Goal: Information Seeking & Learning: Learn about a topic

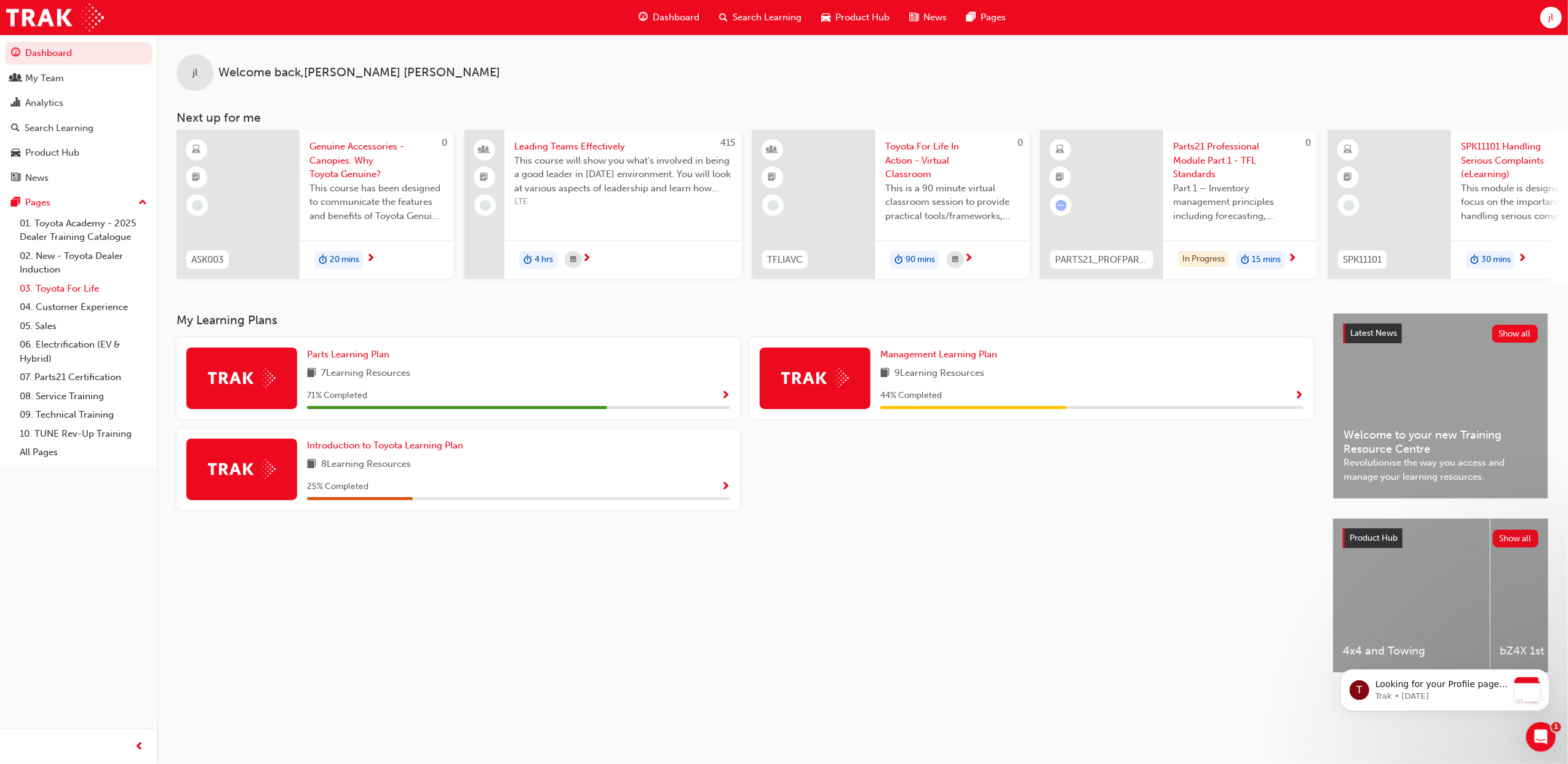
click at [87, 283] on link "03. Toyota For Life" at bounding box center [83, 288] width 137 height 19
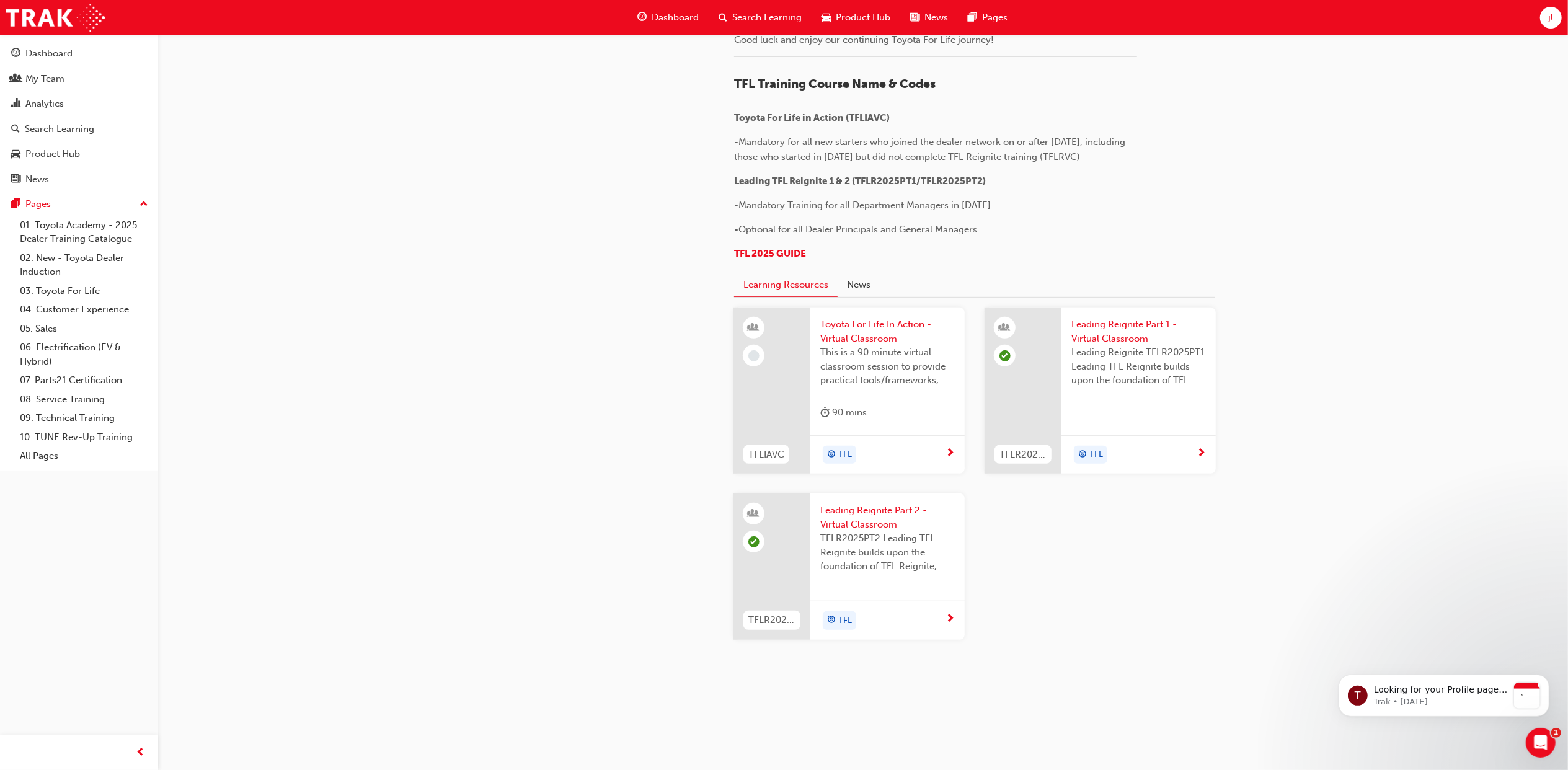
scroll to position [1075, 0]
click at [1122, 346] on span "Leading Reignite Part 1 - Virtual Classroom" at bounding box center [1139, 331] width 135 height 28
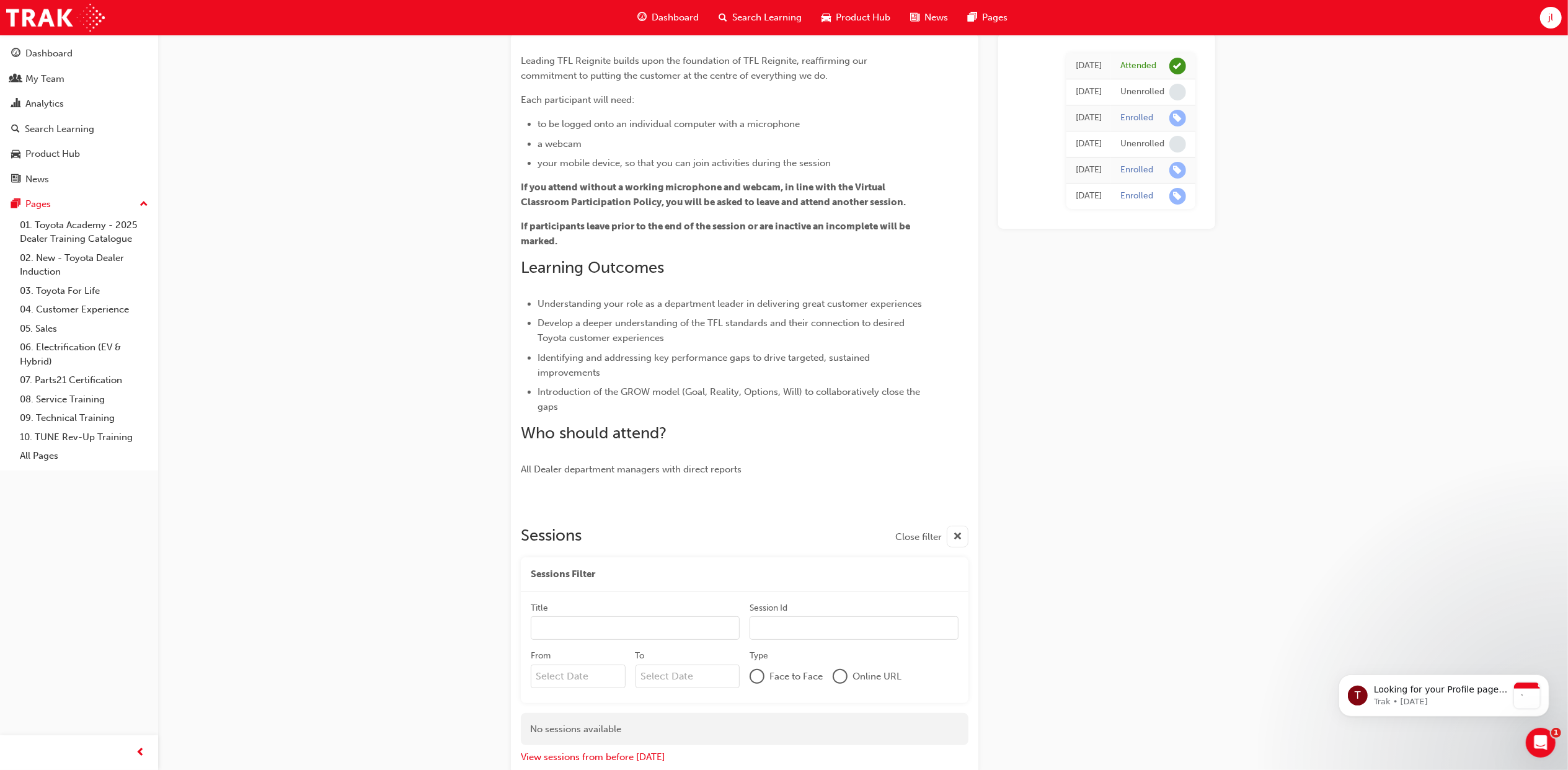
scroll to position [152, 0]
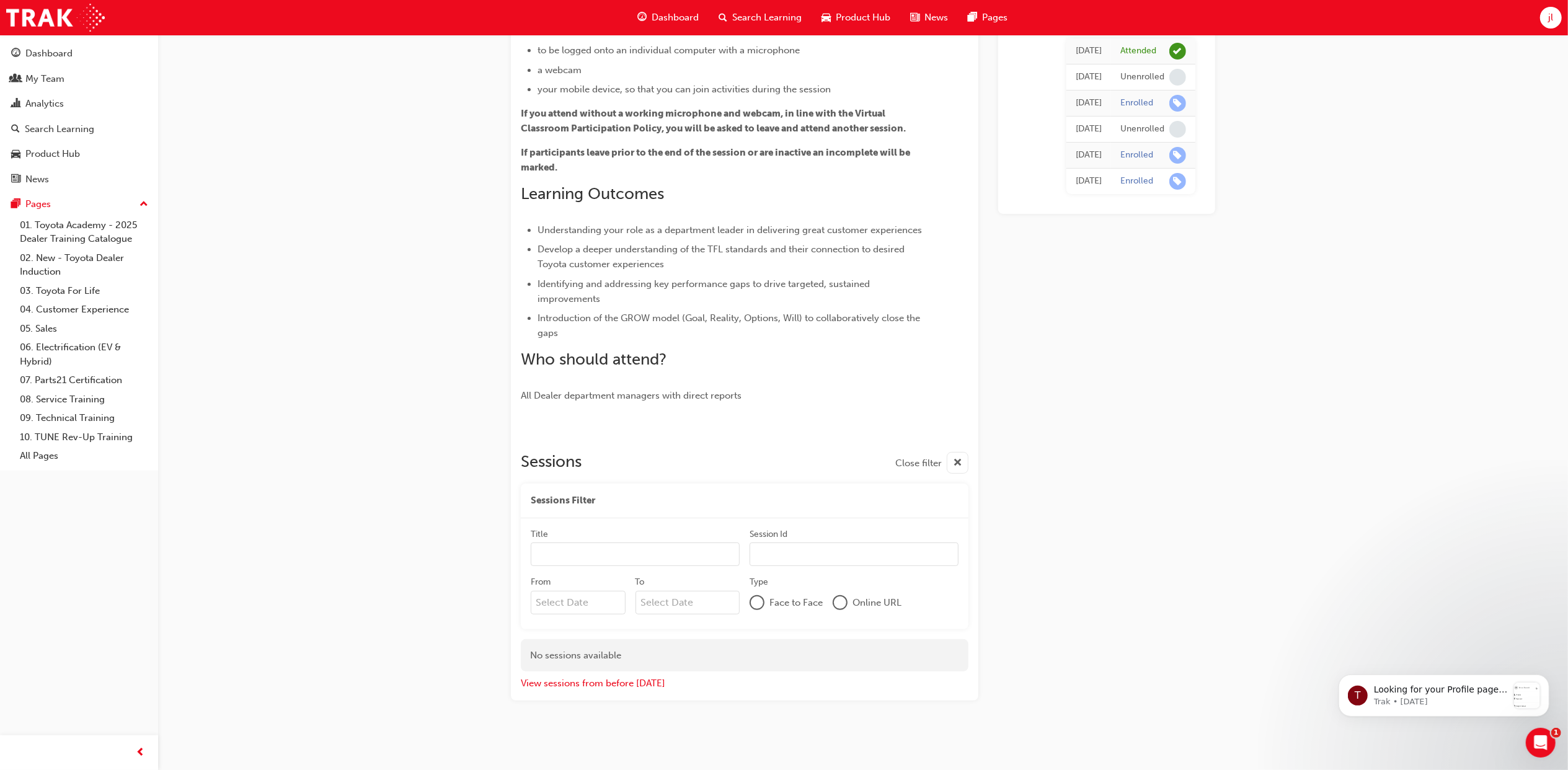
click at [956, 460] on span "cross-icon" at bounding box center [957, 463] width 9 height 16
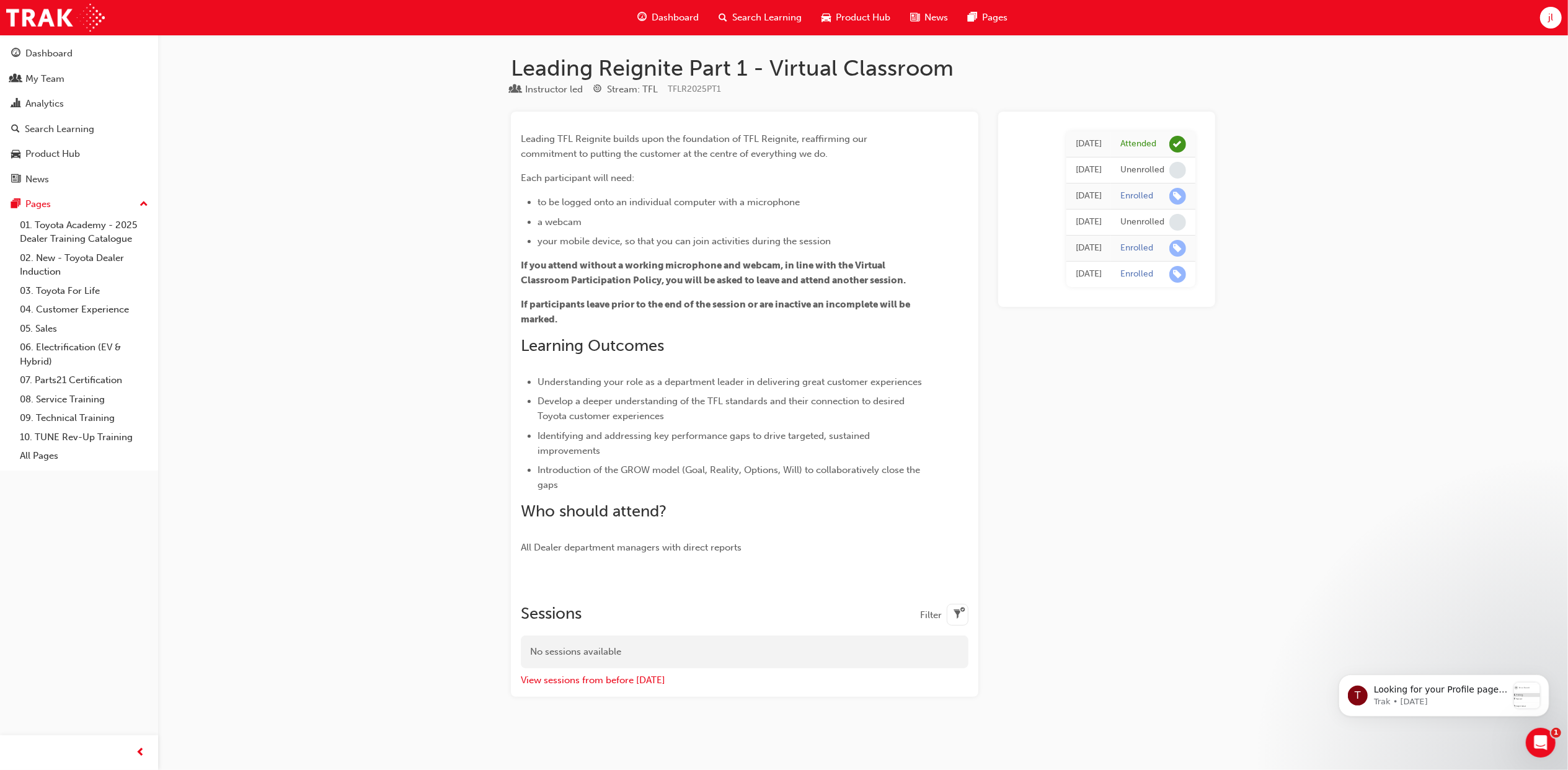
scroll to position [0, 0]
click at [643, 679] on button "View sessions from before [DATE]" at bounding box center [600, 680] width 145 height 14
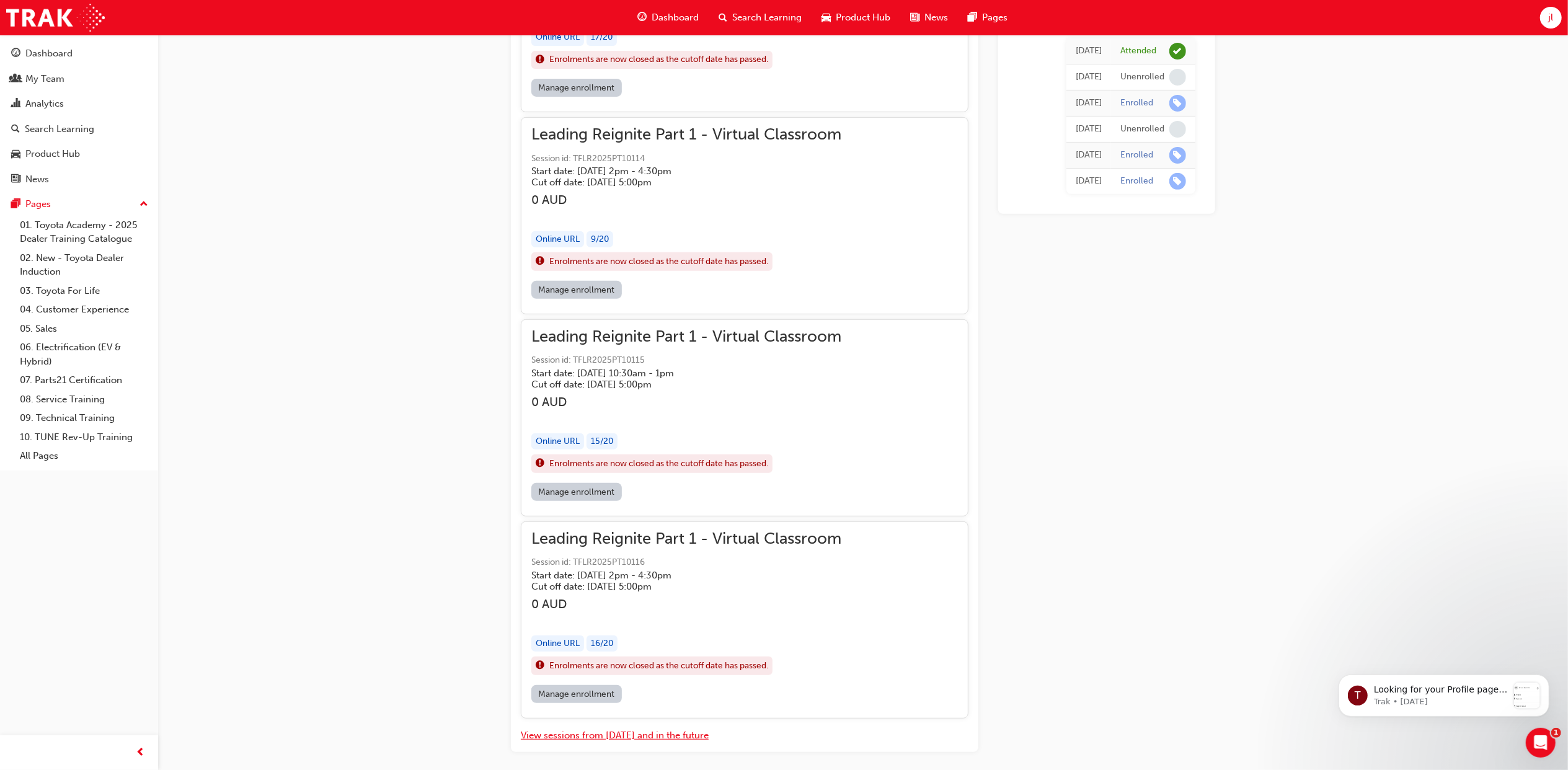
scroll to position [24071, 0]
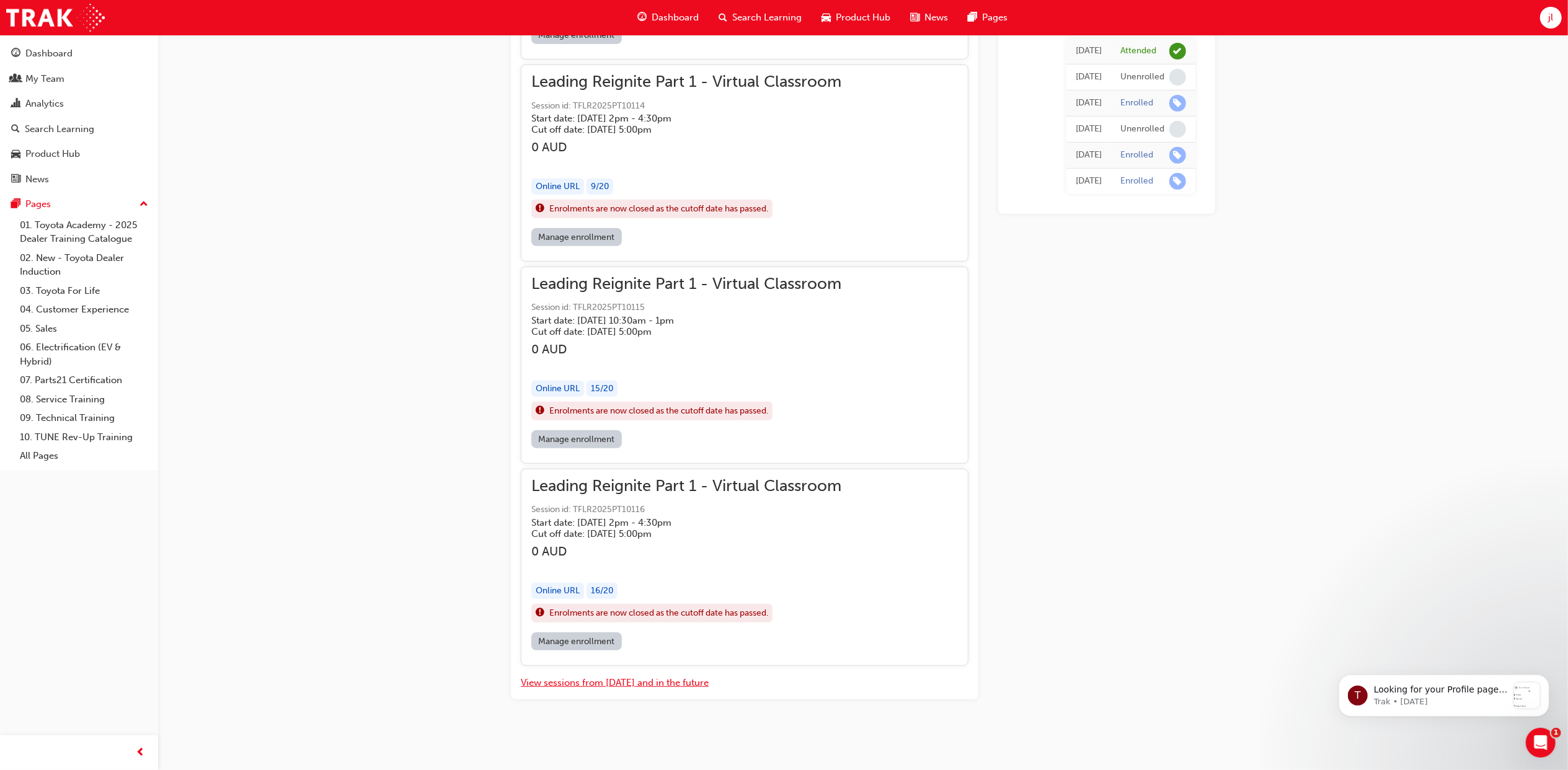
click at [672, 683] on button "View sessions from [DATE] and in the future" at bounding box center [615, 683] width 188 height 14
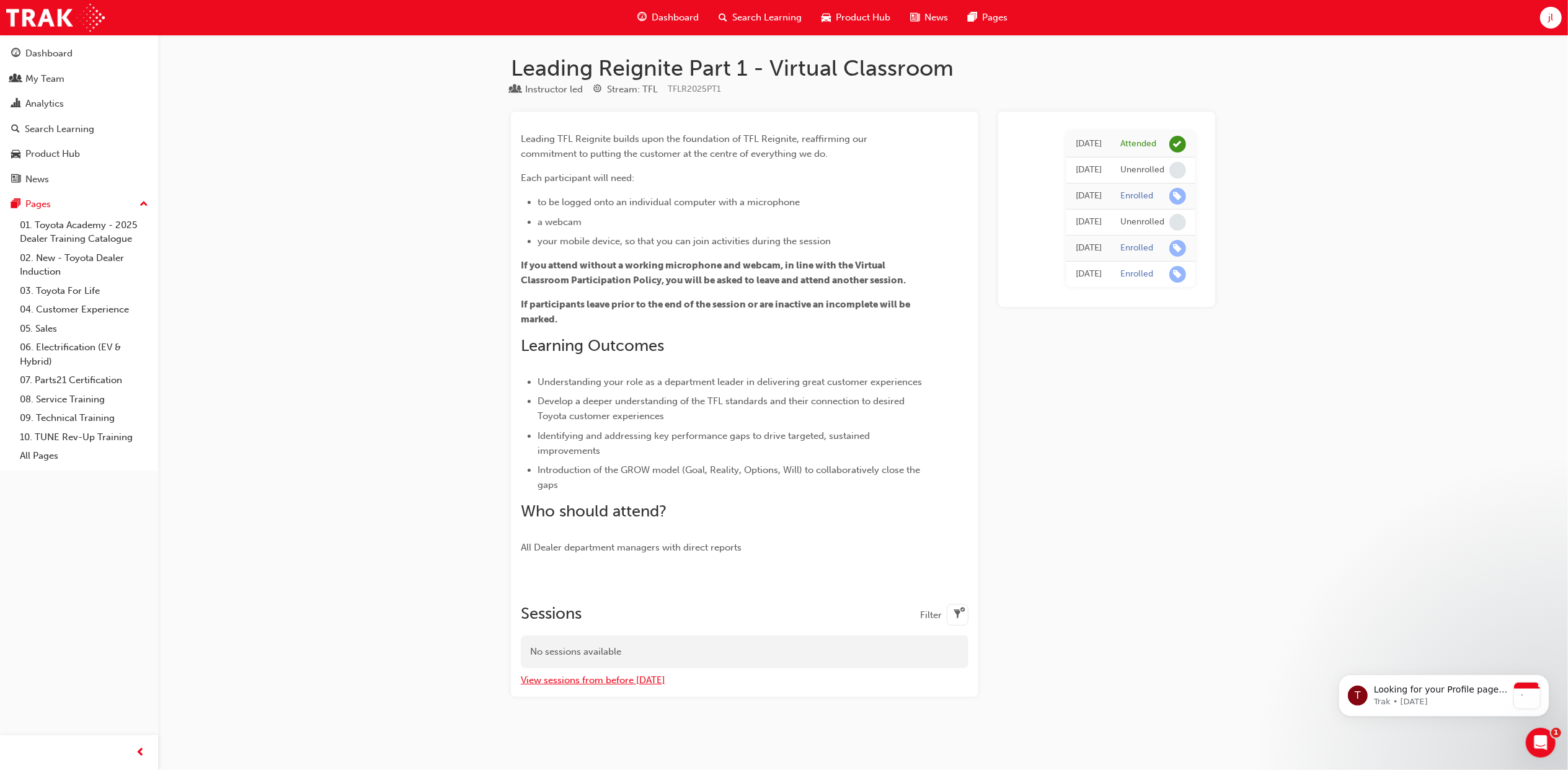
scroll to position [0, 0]
click at [691, 18] on span "Dashboard" at bounding box center [681, 17] width 47 height 14
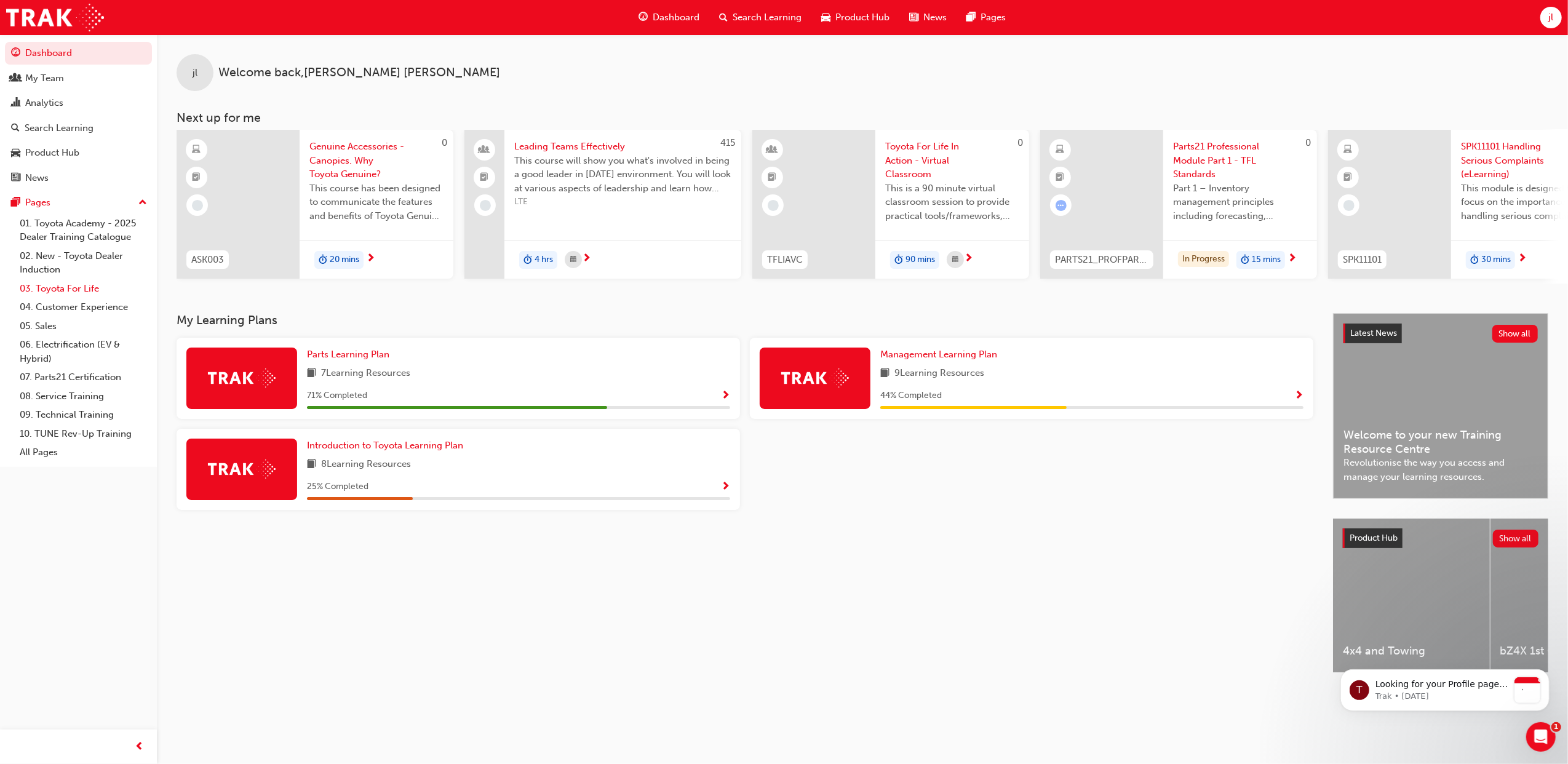
click at [72, 284] on link "03. Toyota For Life" at bounding box center [83, 288] width 137 height 19
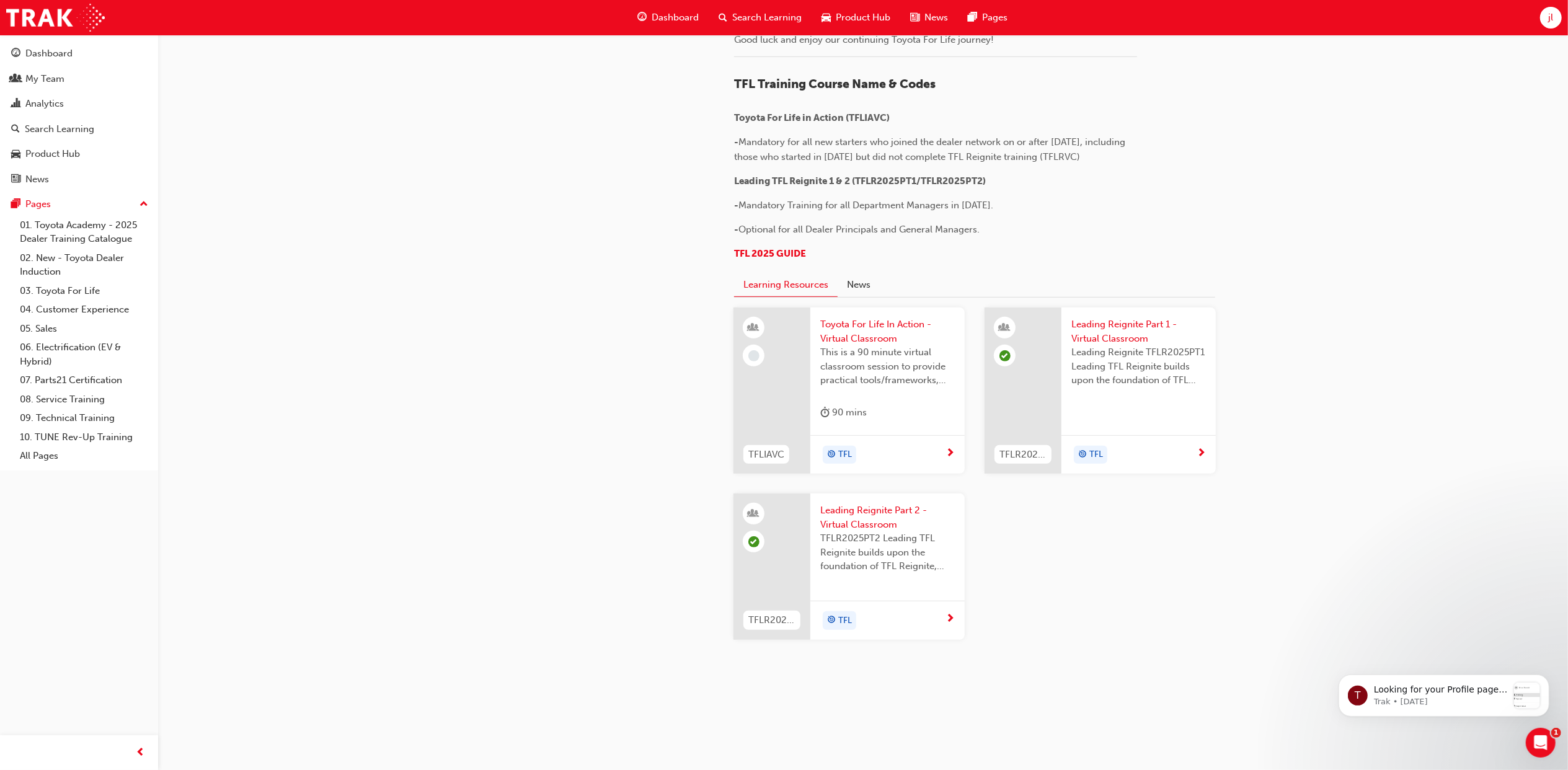
scroll to position [1112, 0]
click at [880, 517] on span "Leading Reignite Part 2 - Virtual Classroom" at bounding box center [888, 517] width 135 height 28
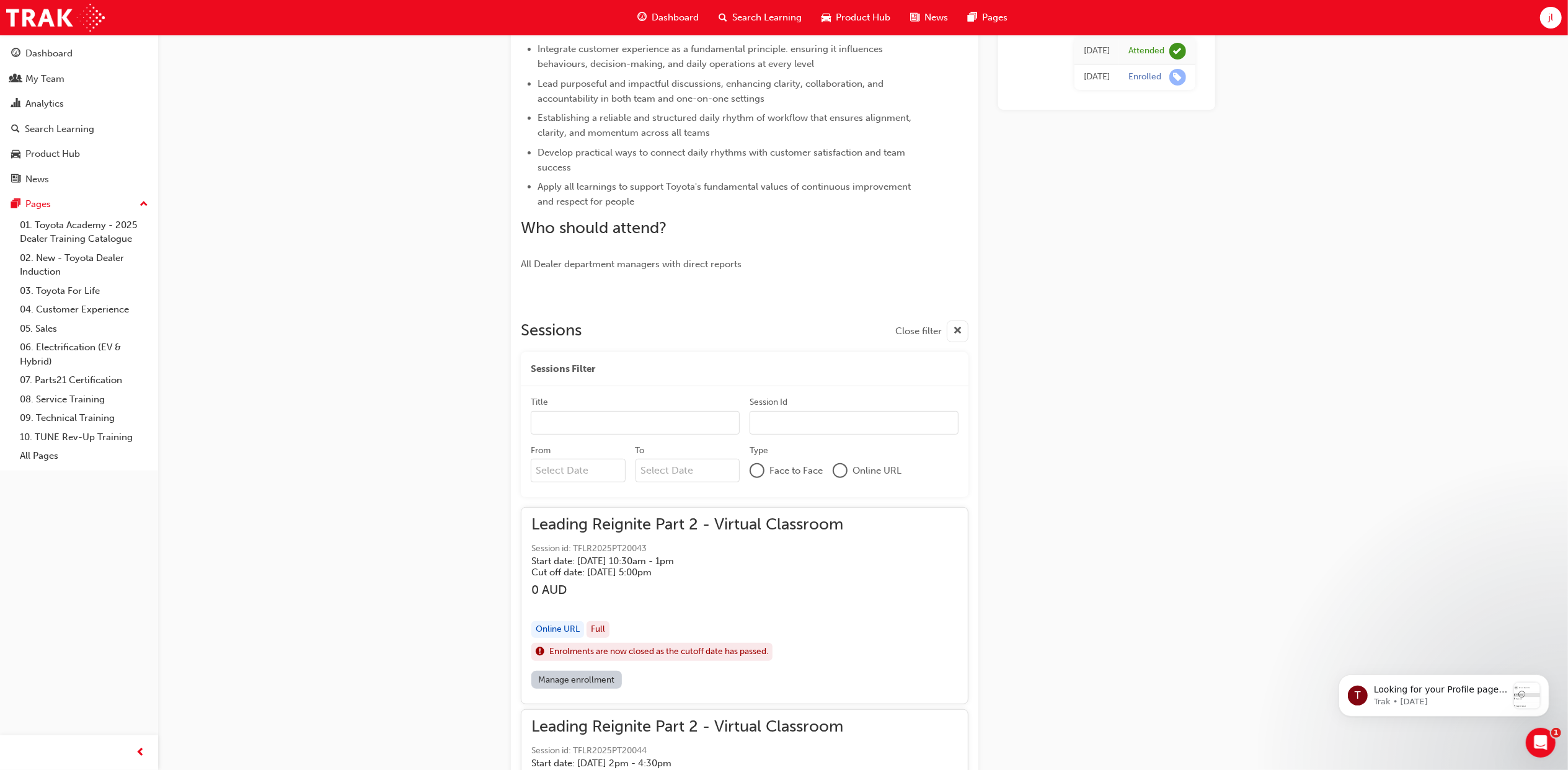
scroll to position [286, 0]
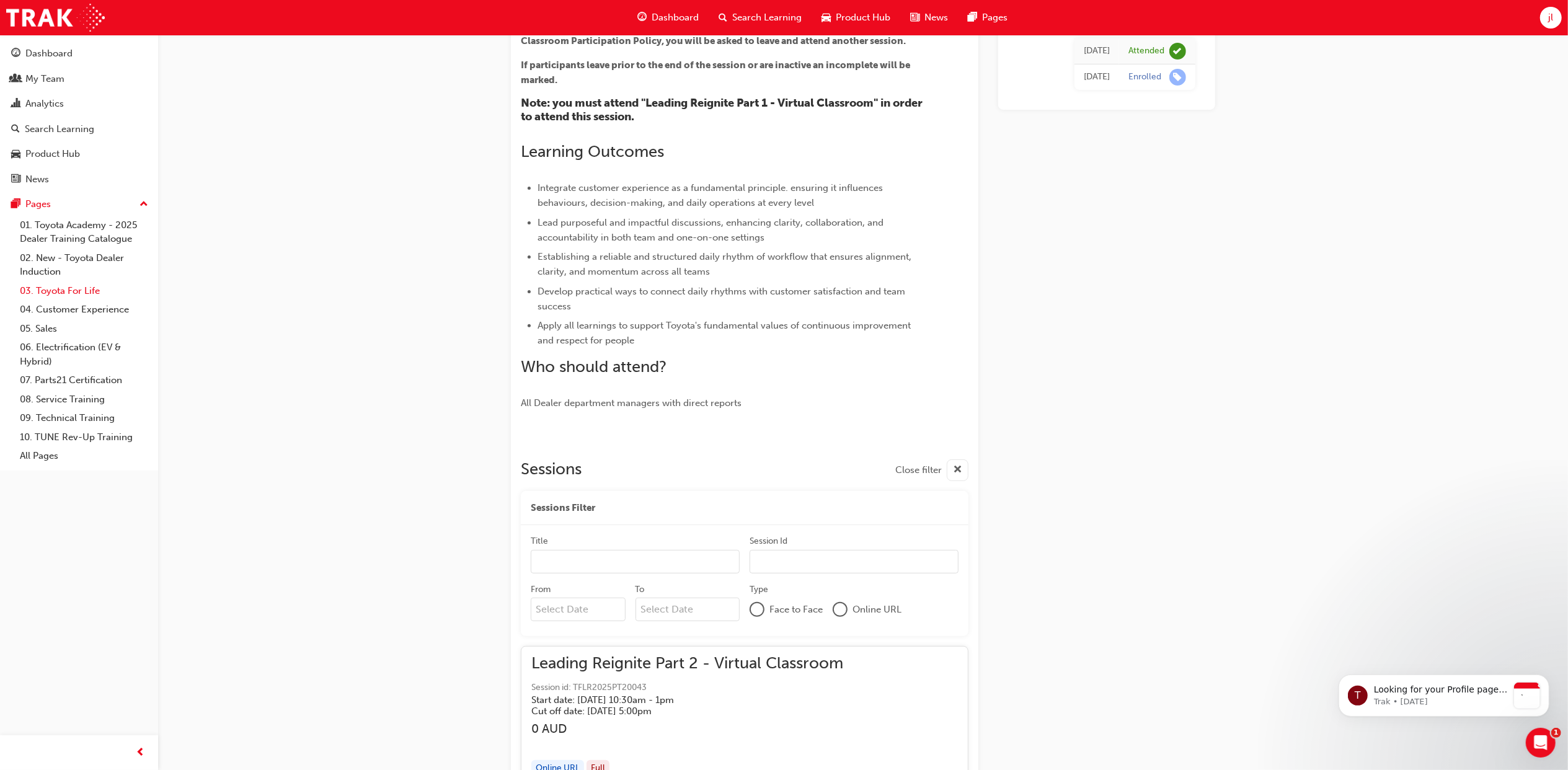
click at [70, 286] on link "03. Toyota For Life" at bounding box center [84, 291] width 138 height 19
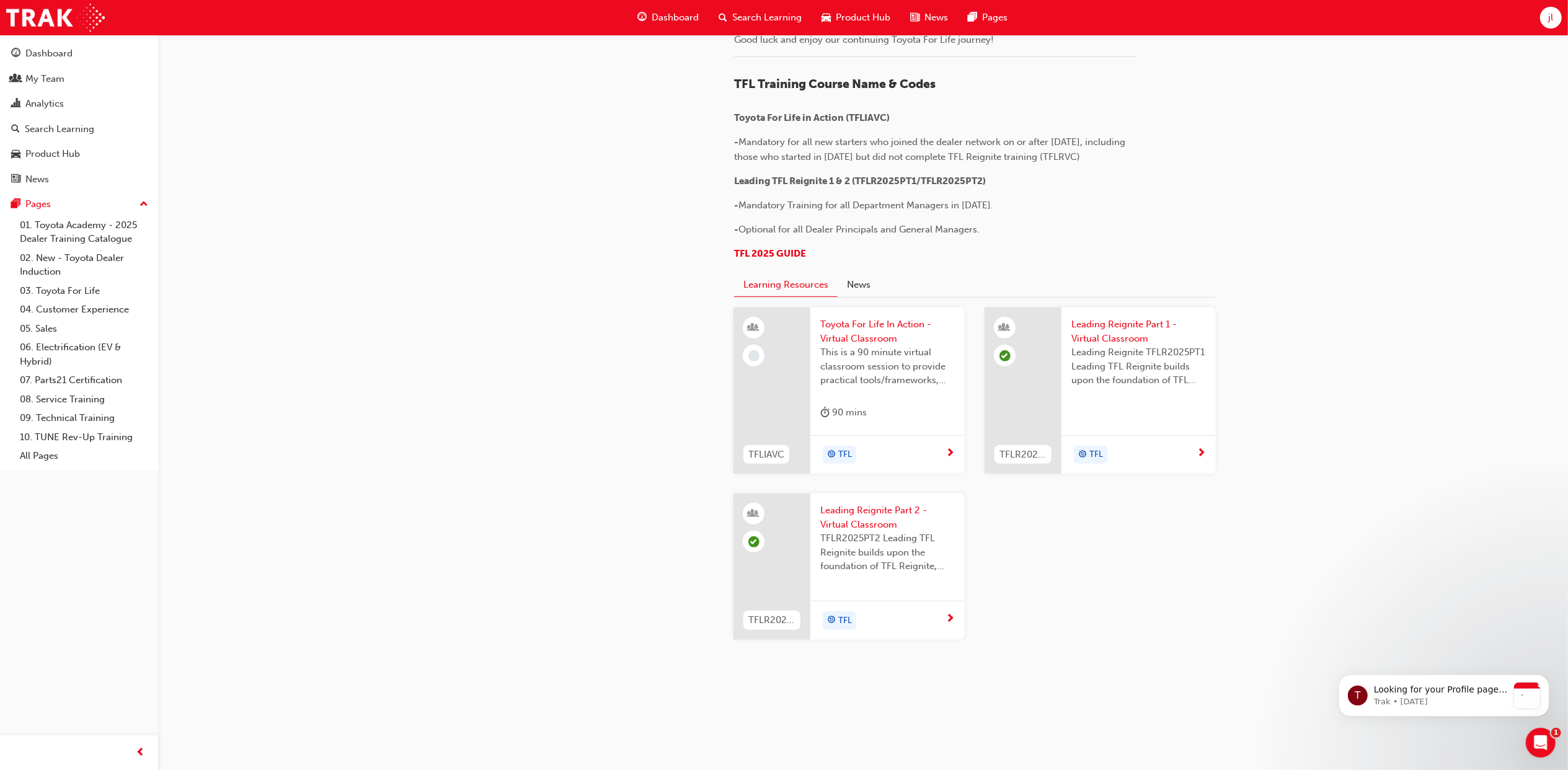
scroll to position [1112, 0]
click at [1126, 325] on span "Leading Reignite Part 1 - Virtual Classroom" at bounding box center [1139, 331] width 135 height 28
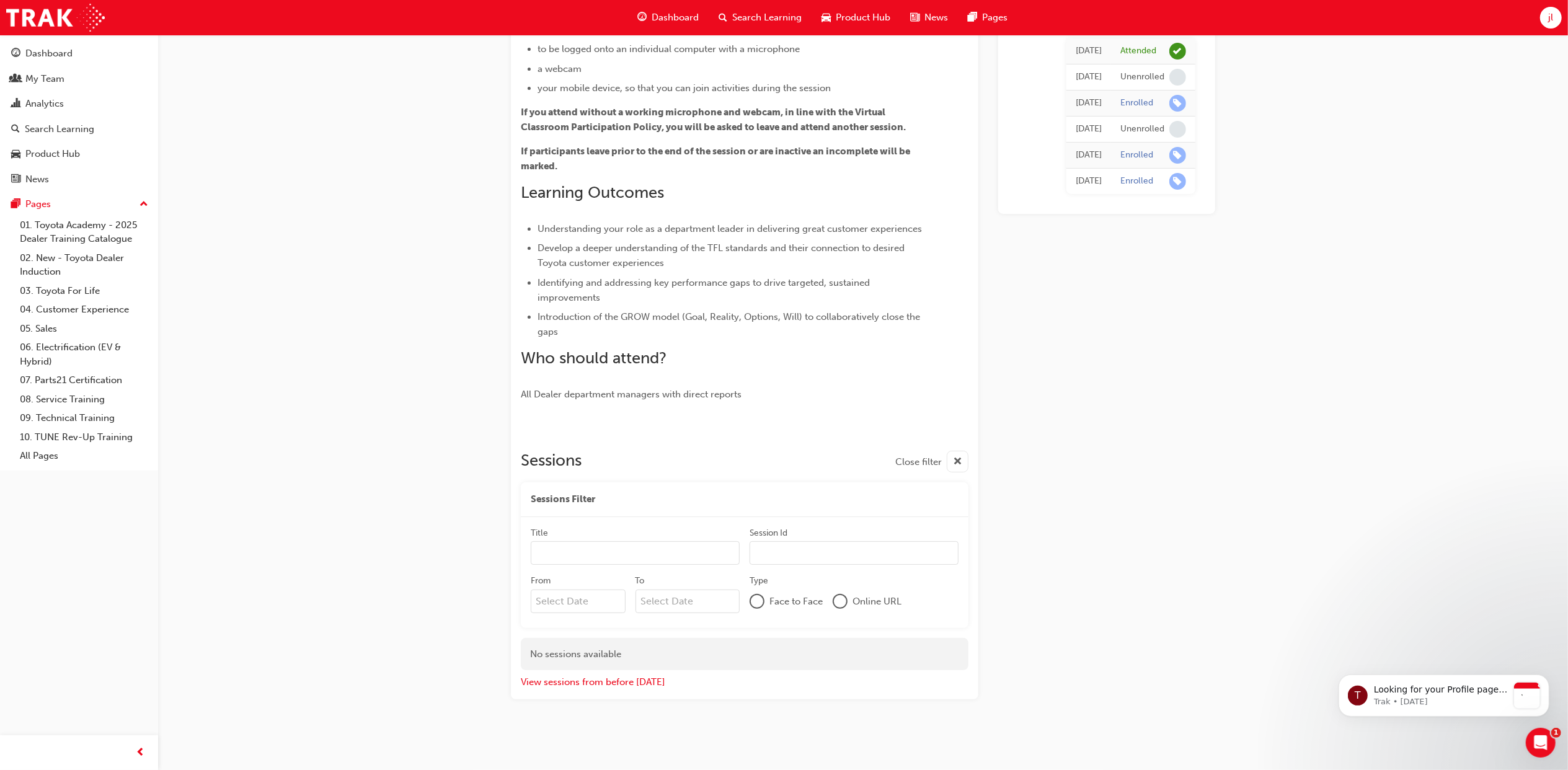
scroll to position [152, 0]
click at [723, 557] on input "Title" at bounding box center [635, 554] width 209 height 23
click at [724, 557] on input "Title" at bounding box center [635, 554] width 209 height 23
click at [830, 551] on input "Session Id" at bounding box center [855, 554] width 209 height 23
click at [691, 552] on input "Title" at bounding box center [635, 554] width 209 height 23
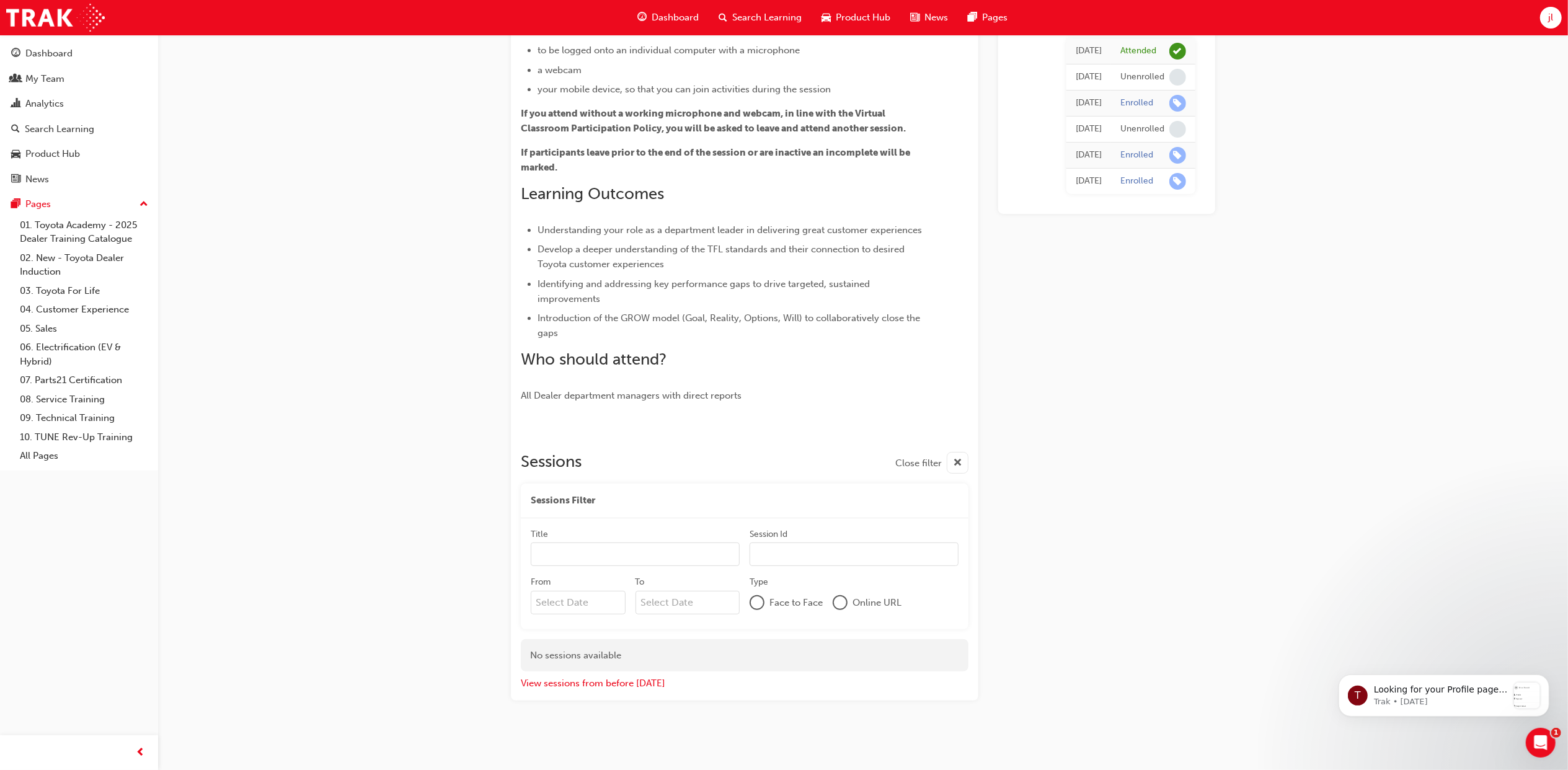
click at [1149, 551] on div "[DATE] Attended [DATE] Unenrolled [DATE] Enrolled [DATE] Unenrolled [DATE] Enro…" at bounding box center [1106, 330] width 217 height 741
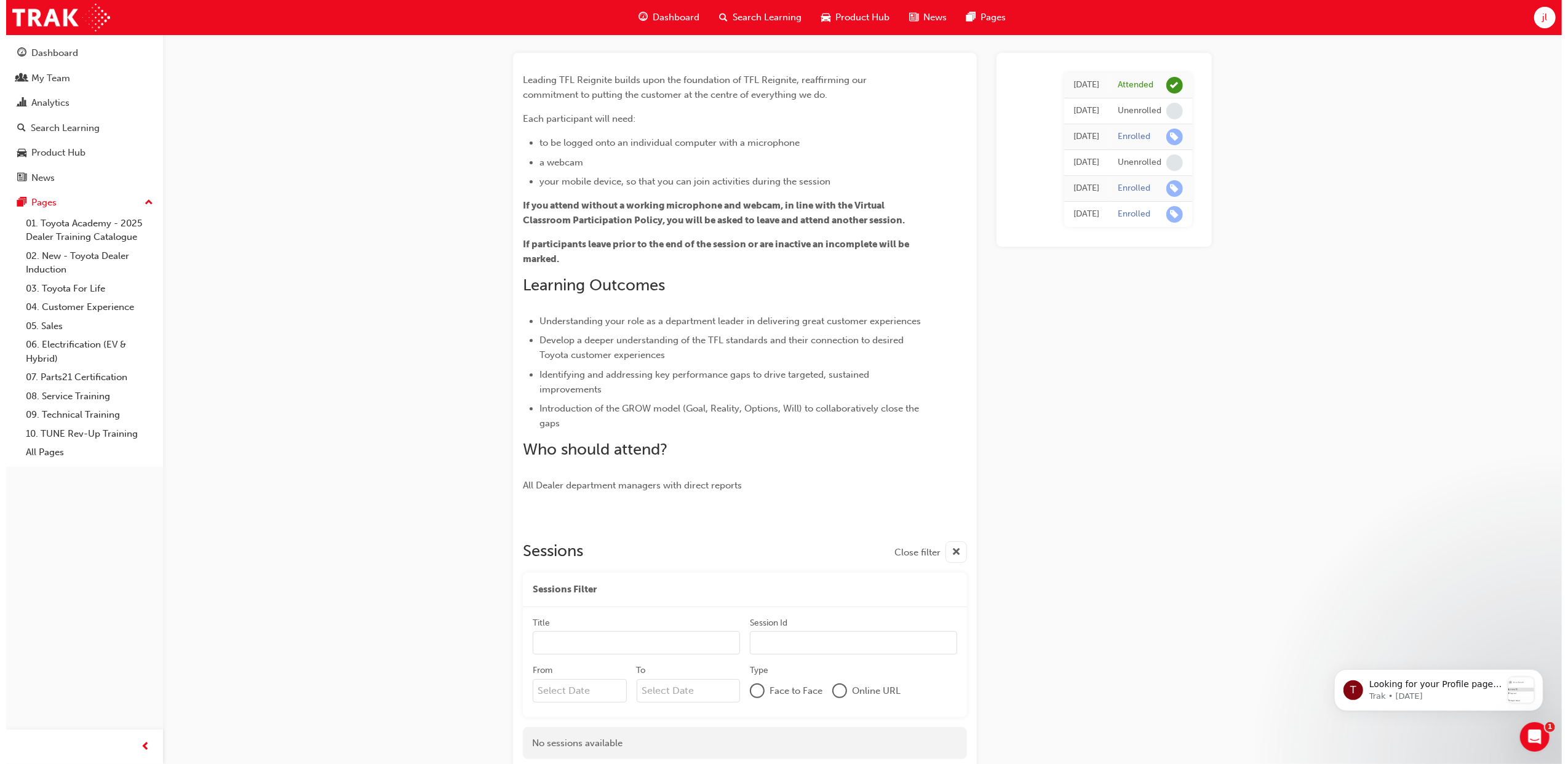
scroll to position [0, 0]
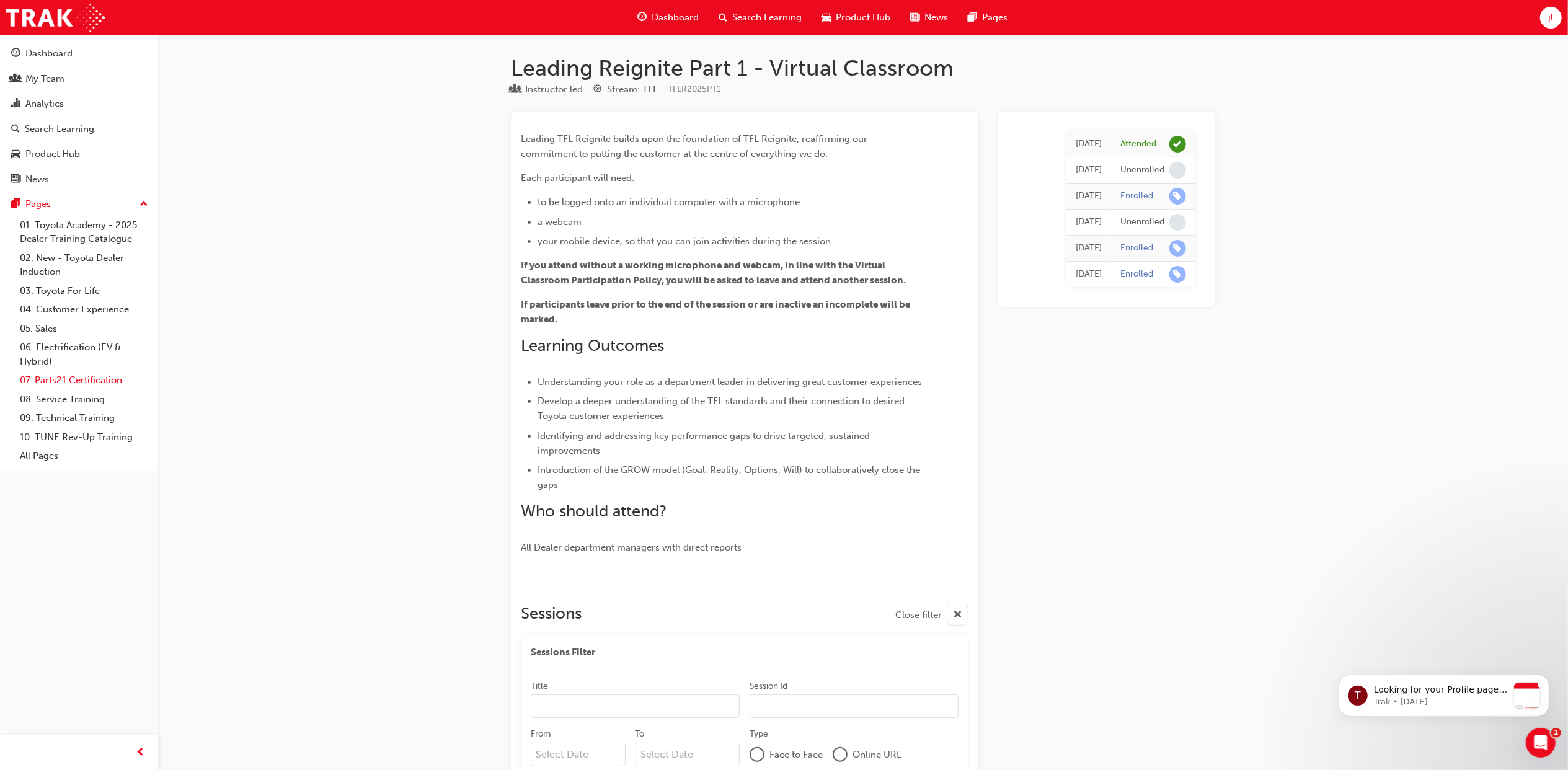
click at [92, 378] on link "07. Parts21 Certification" at bounding box center [84, 380] width 138 height 19
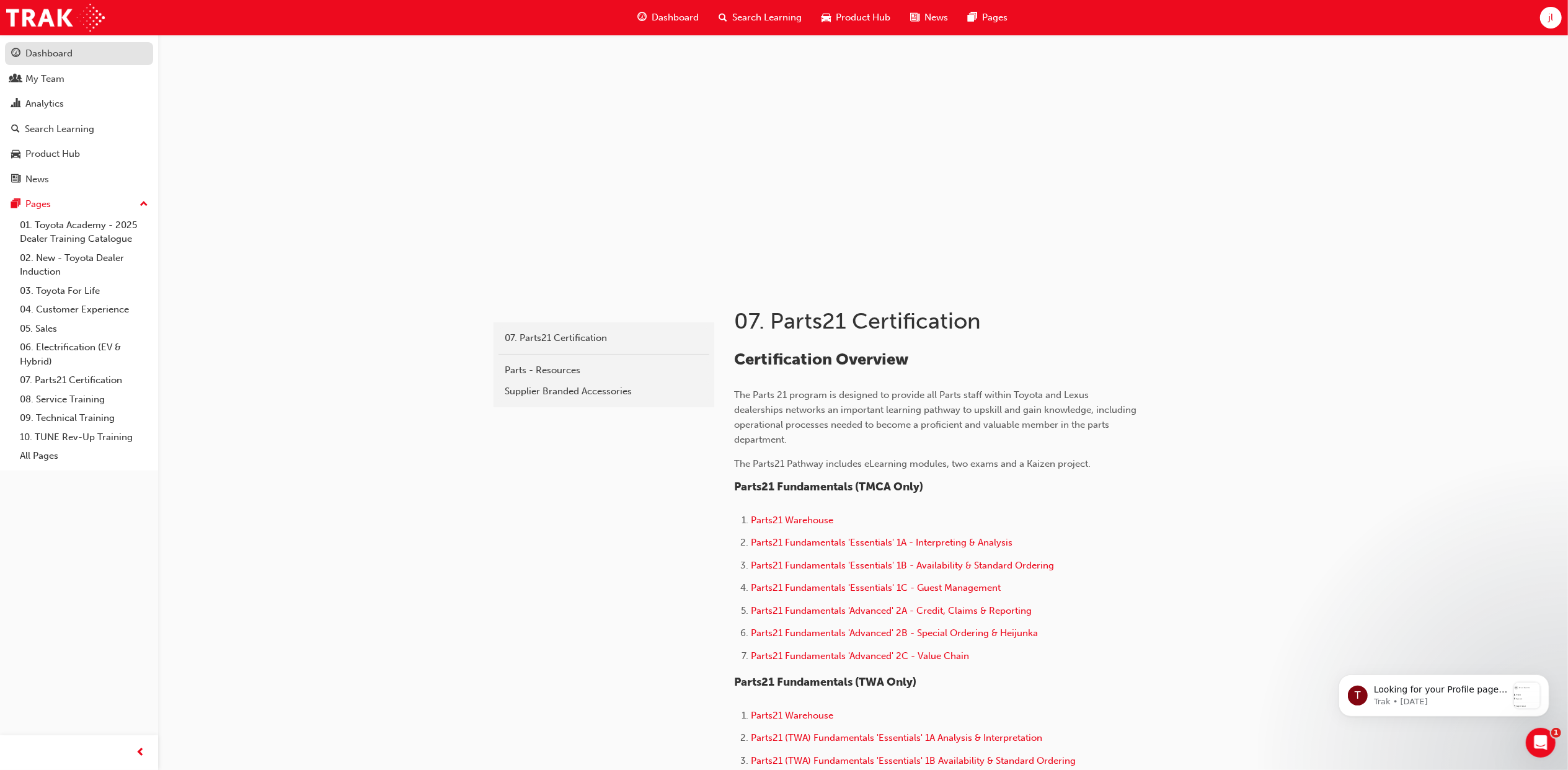
click at [57, 51] on div "Dashboard" at bounding box center [49, 53] width 47 height 14
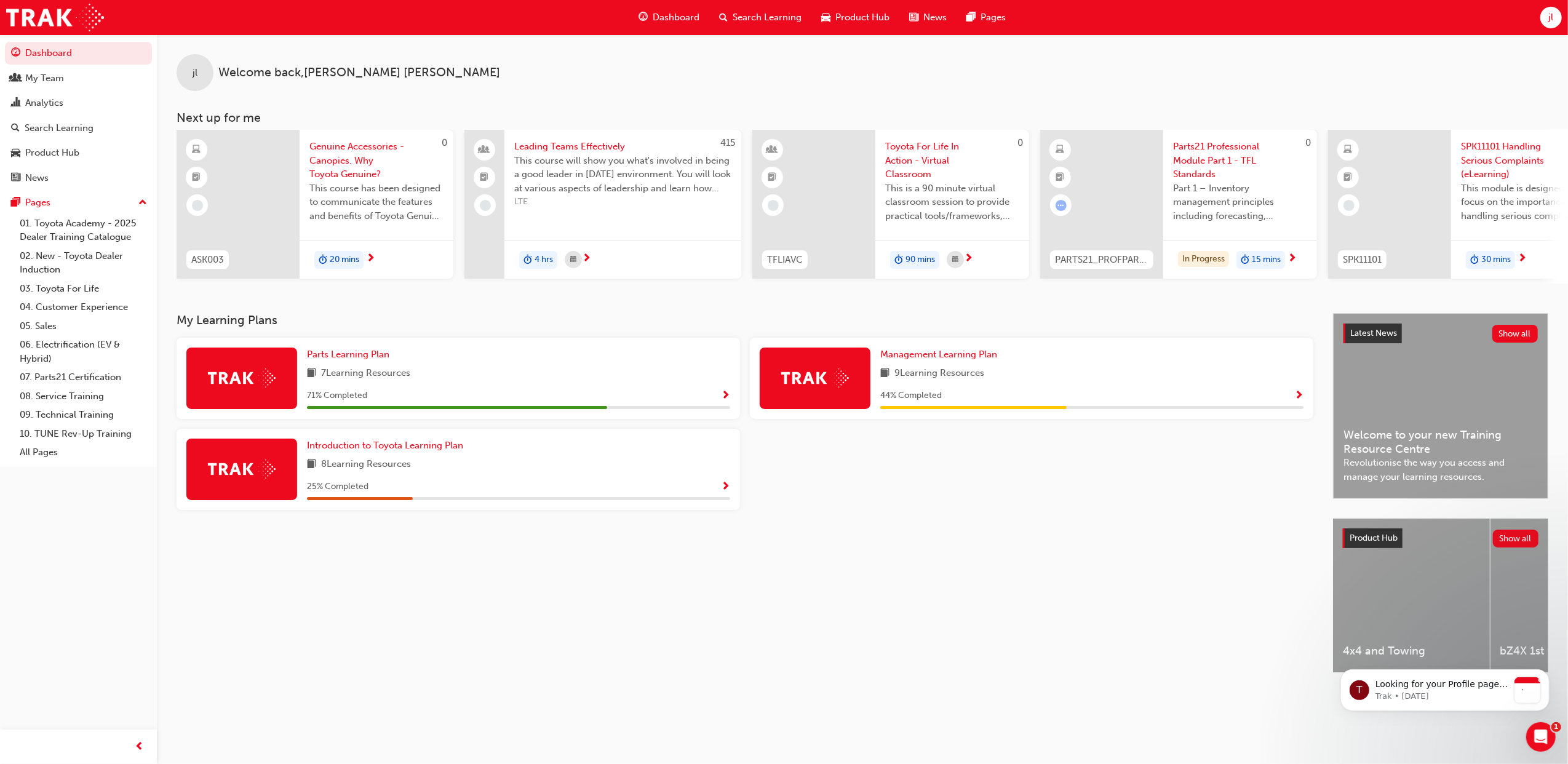
click at [722, 400] on span "Show Progress" at bounding box center [725, 396] width 9 height 11
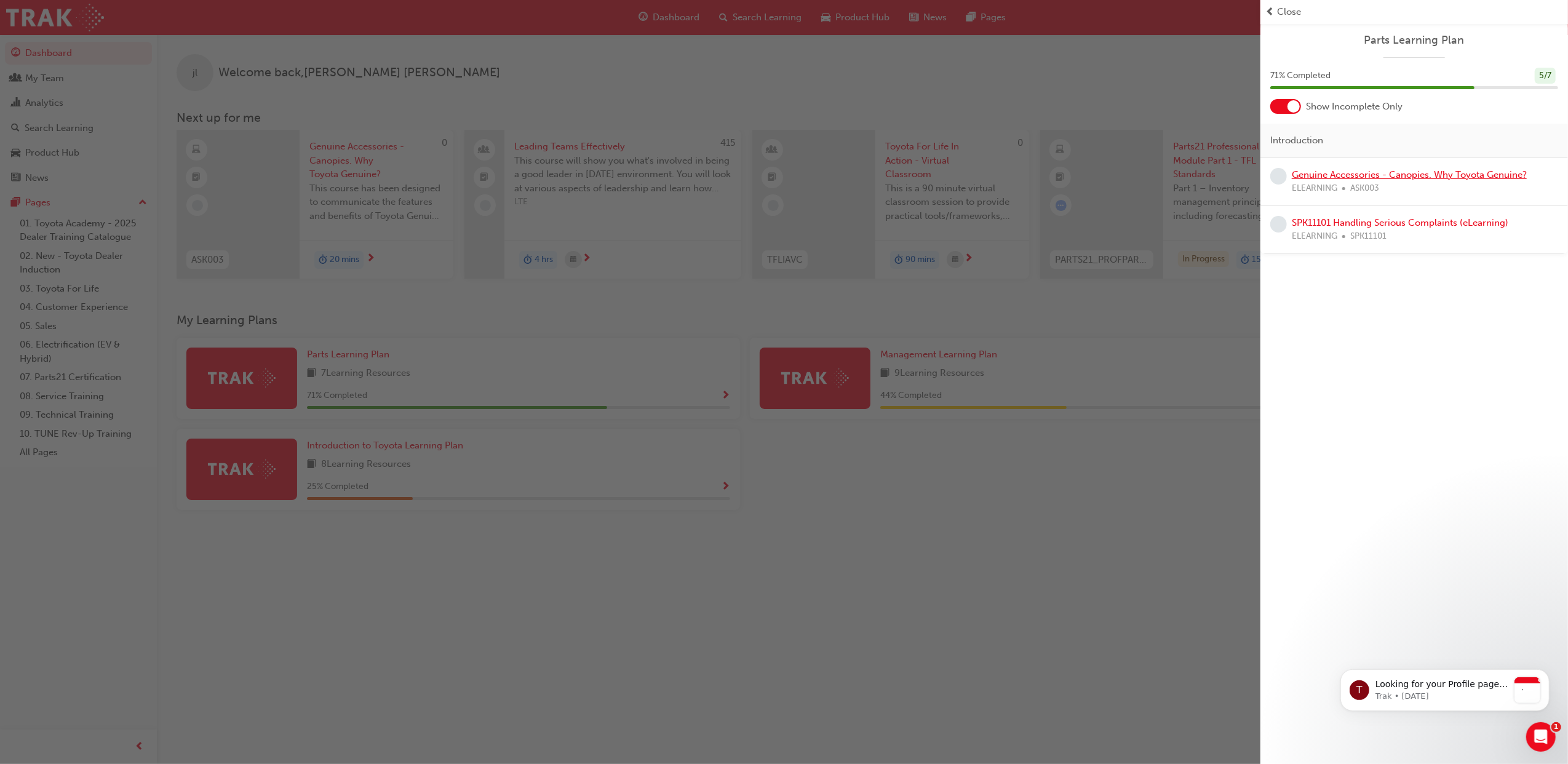
click at [1385, 175] on link "Genuine Accessories - Canopies. Why Toyota Genuine?" at bounding box center [1409, 174] width 235 height 11
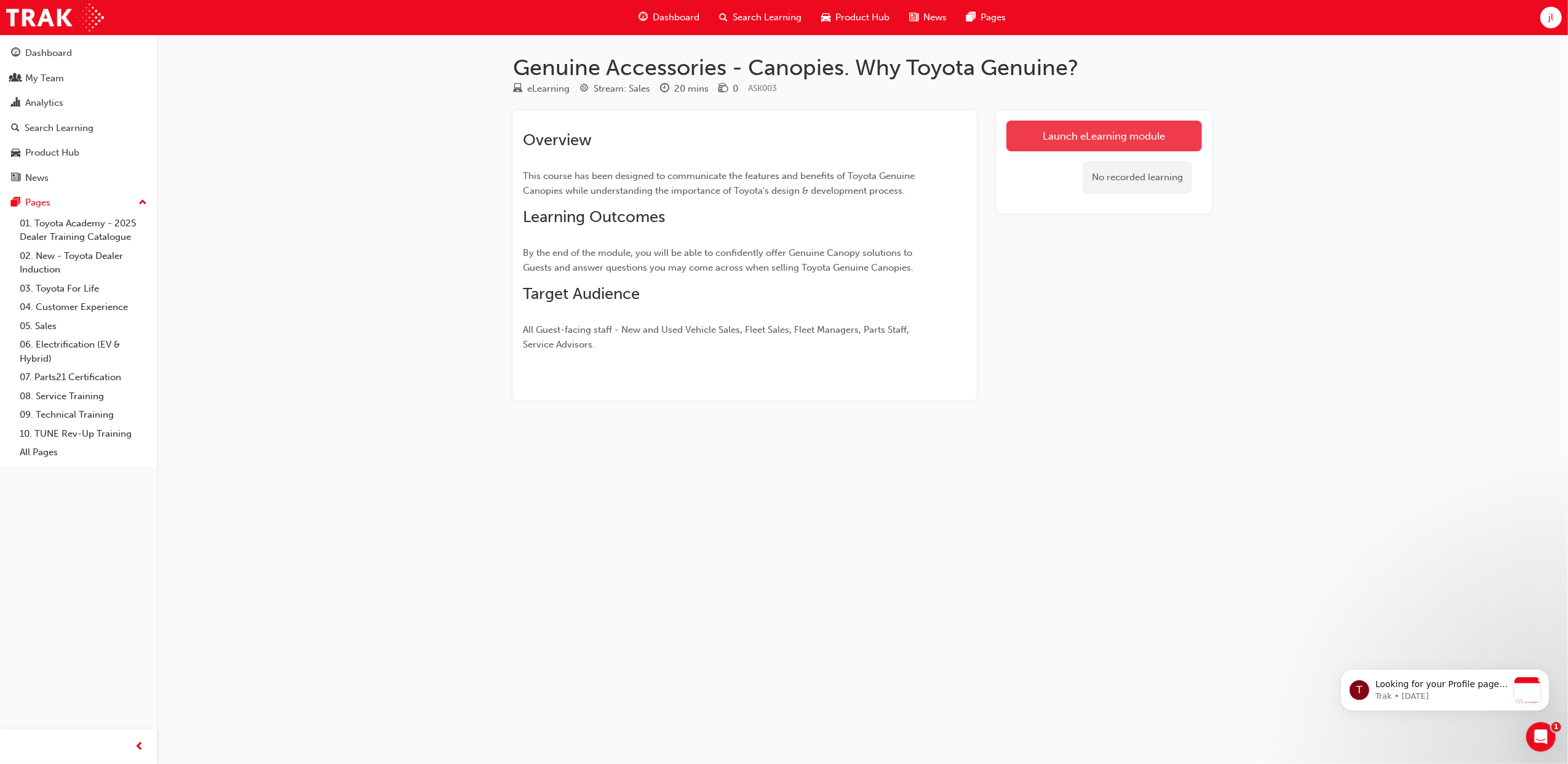
click at [1135, 130] on link "Launch eLearning module" at bounding box center [1103, 135] width 195 height 30
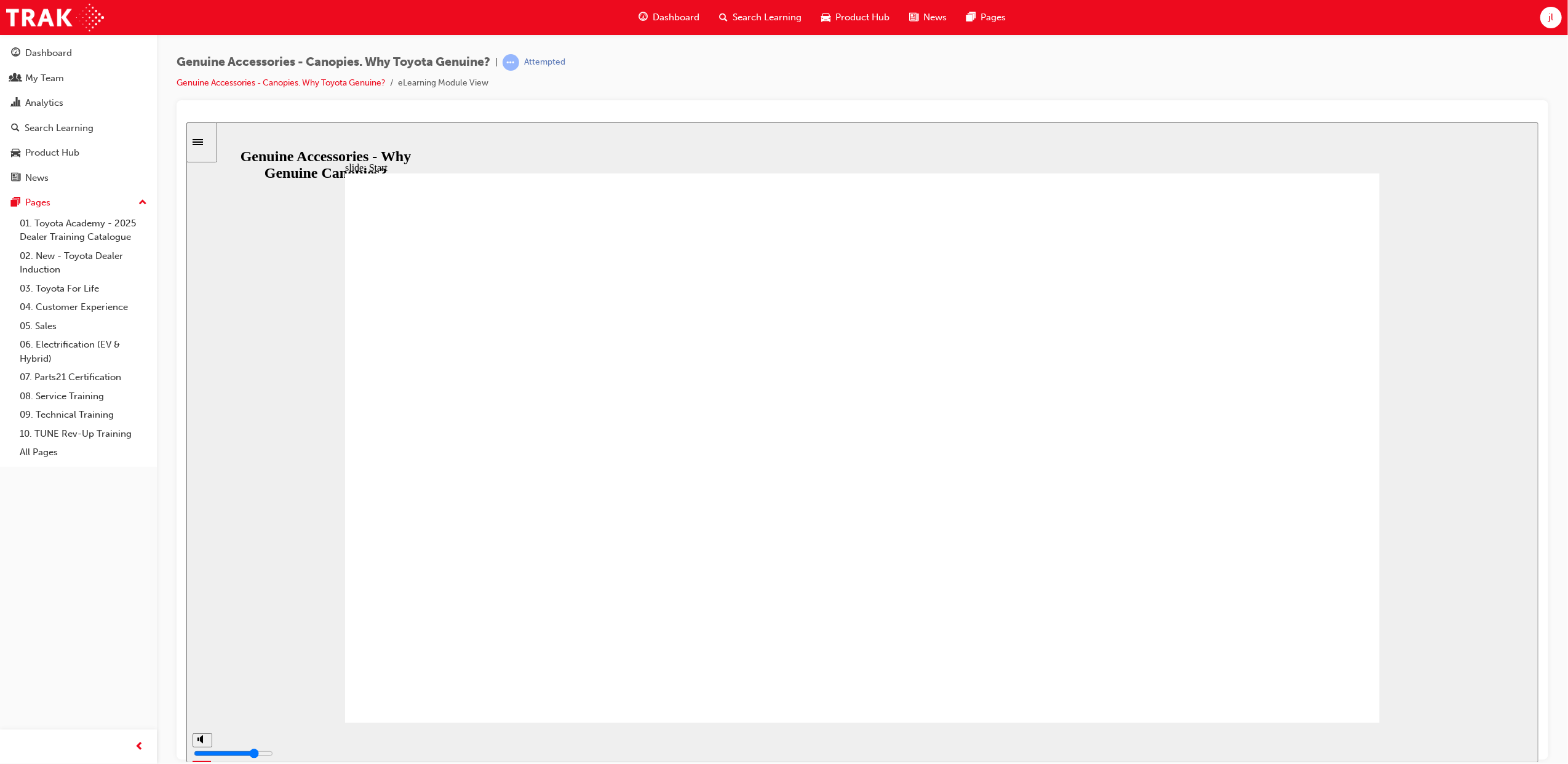
click at [505, 729] on div "playback controls" at bounding box center [822, 742] width 1261 height 40
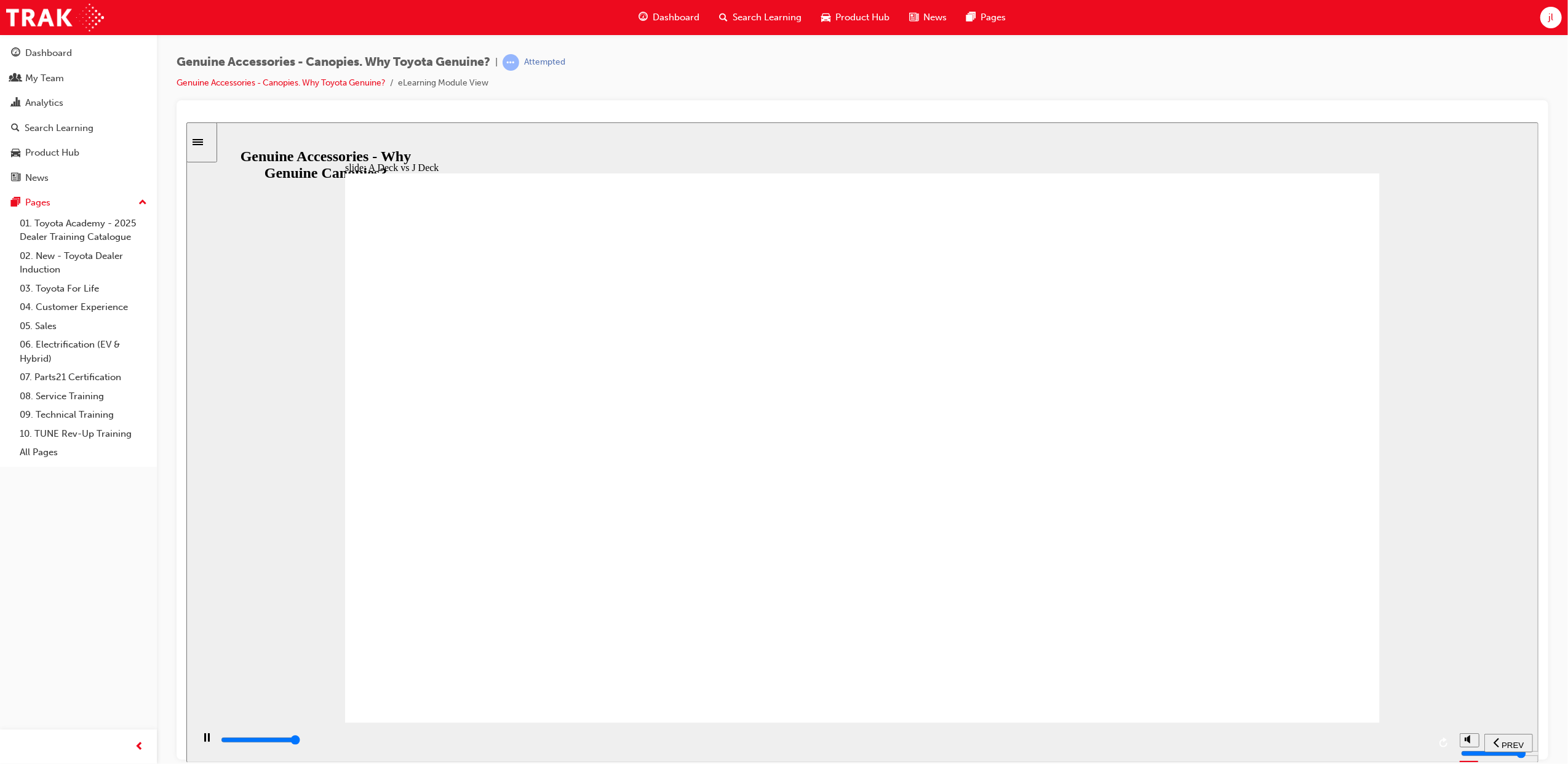
type input "23200"
